Goal: Navigation & Orientation: Find specific page/section

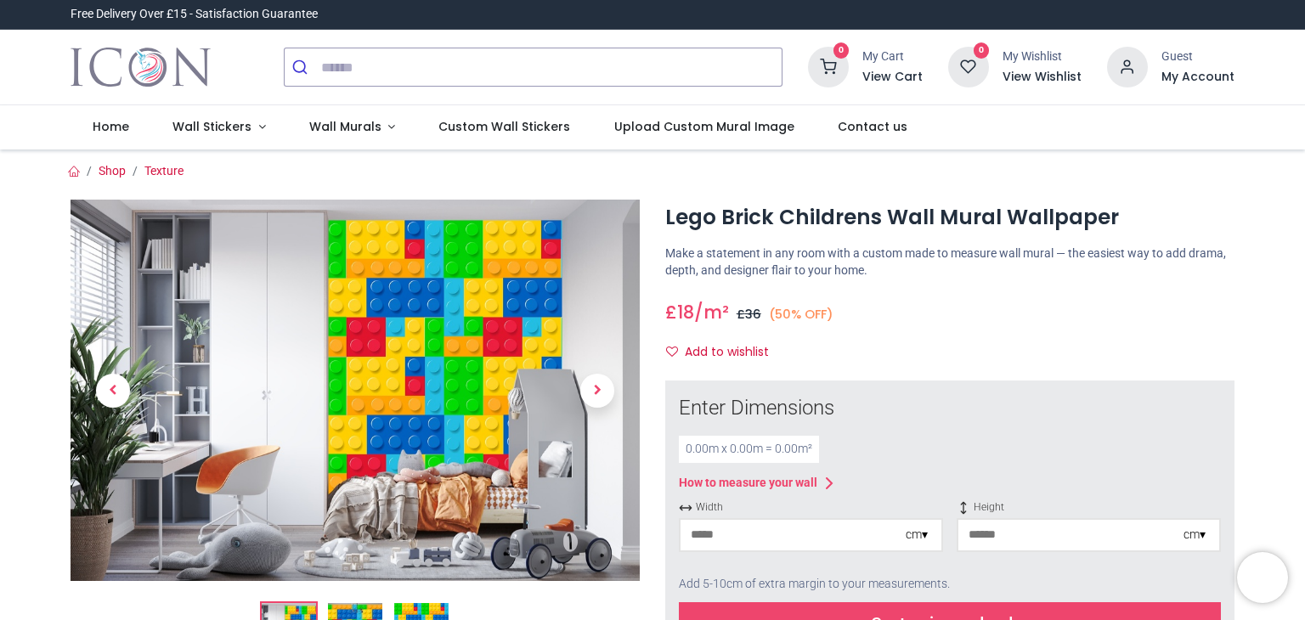
click at [331, 131] on span "Wall Murals" at bounding box center [345, 126] width 72 height 17
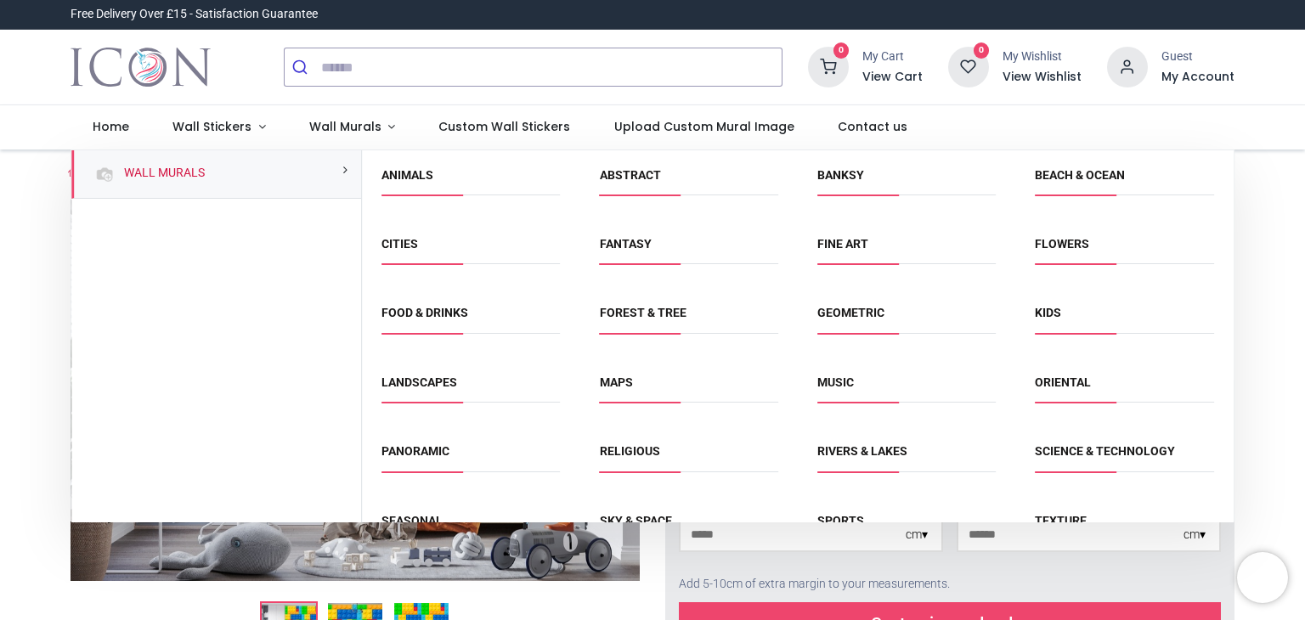
click at [418, 178] on link "Animals" at bounding box center [408, 175] width 52 height 14
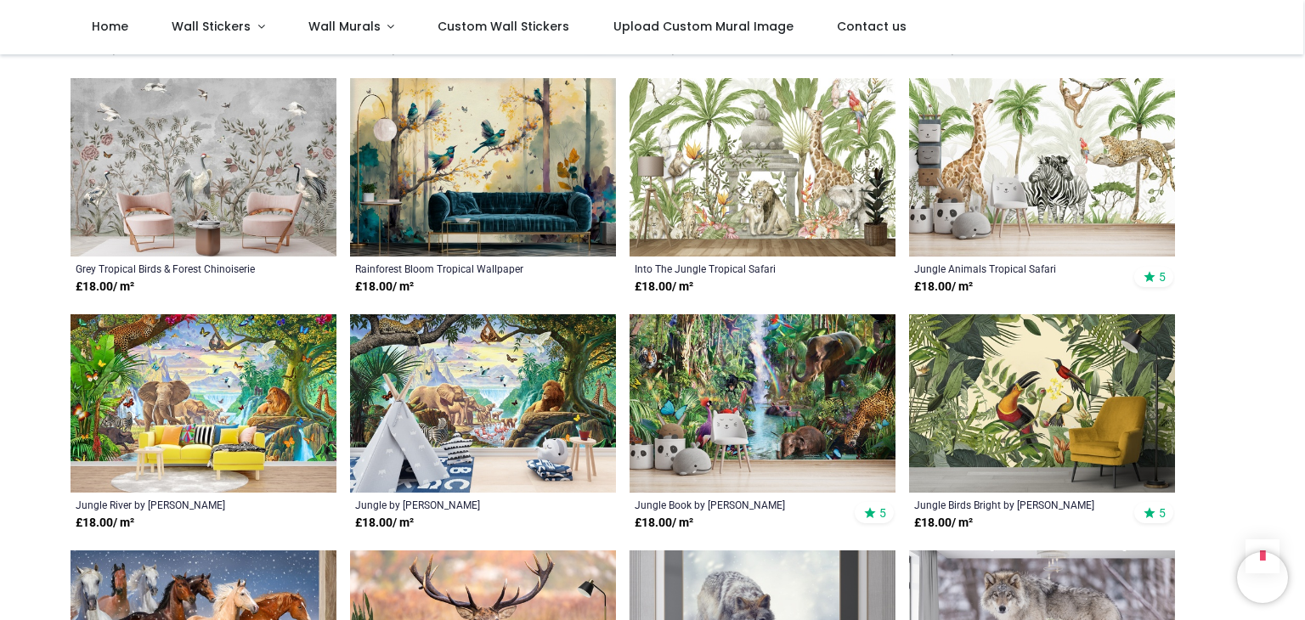
scroll to position [1171, 0]
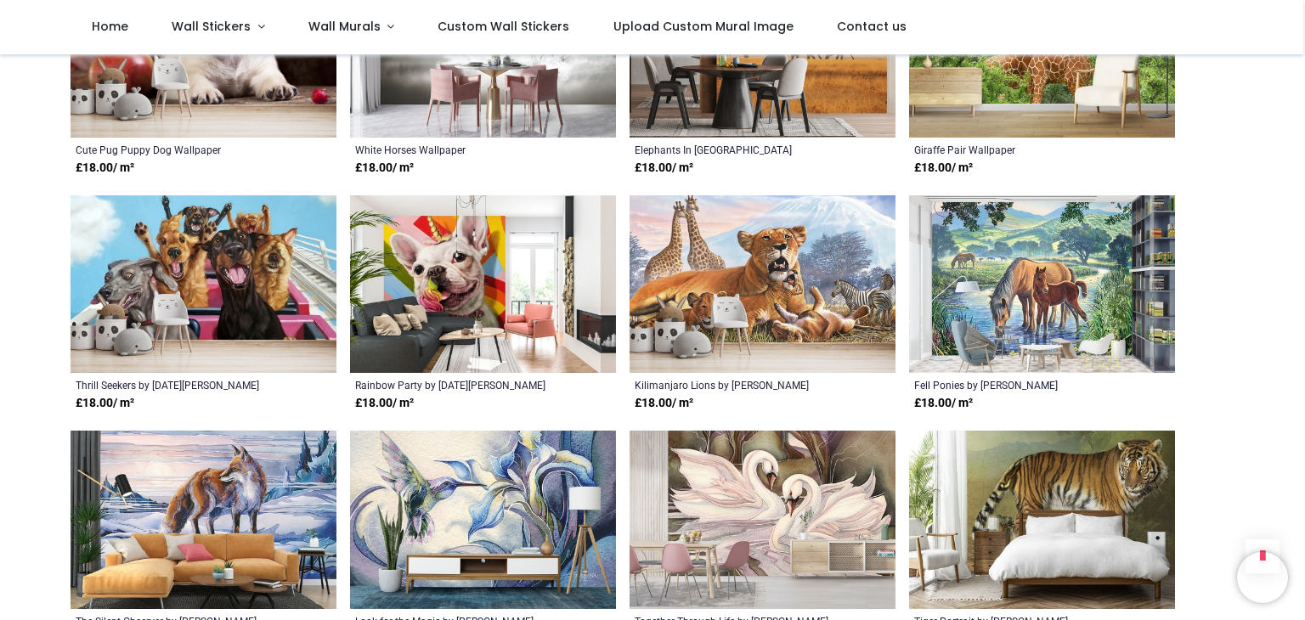
scroll to position [2898, 0]
